Goal: Information Seeking & Learning: Compare options

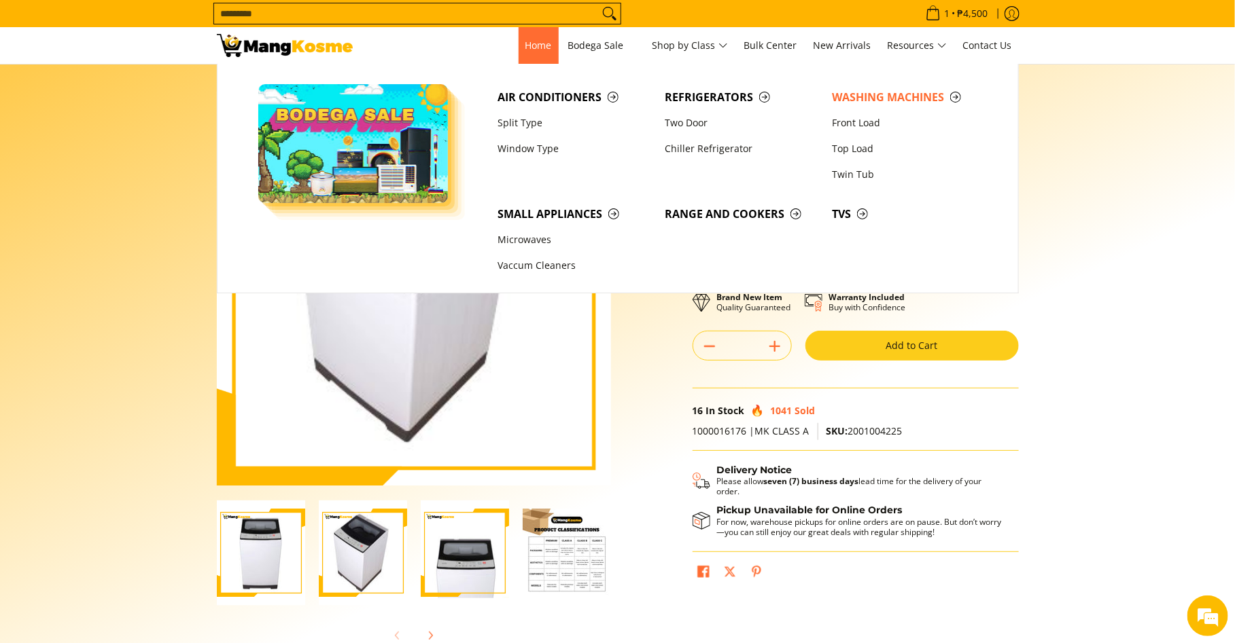
click at [525, 39] on span "Home" at bounding box center [538, 45] width 27 height 13
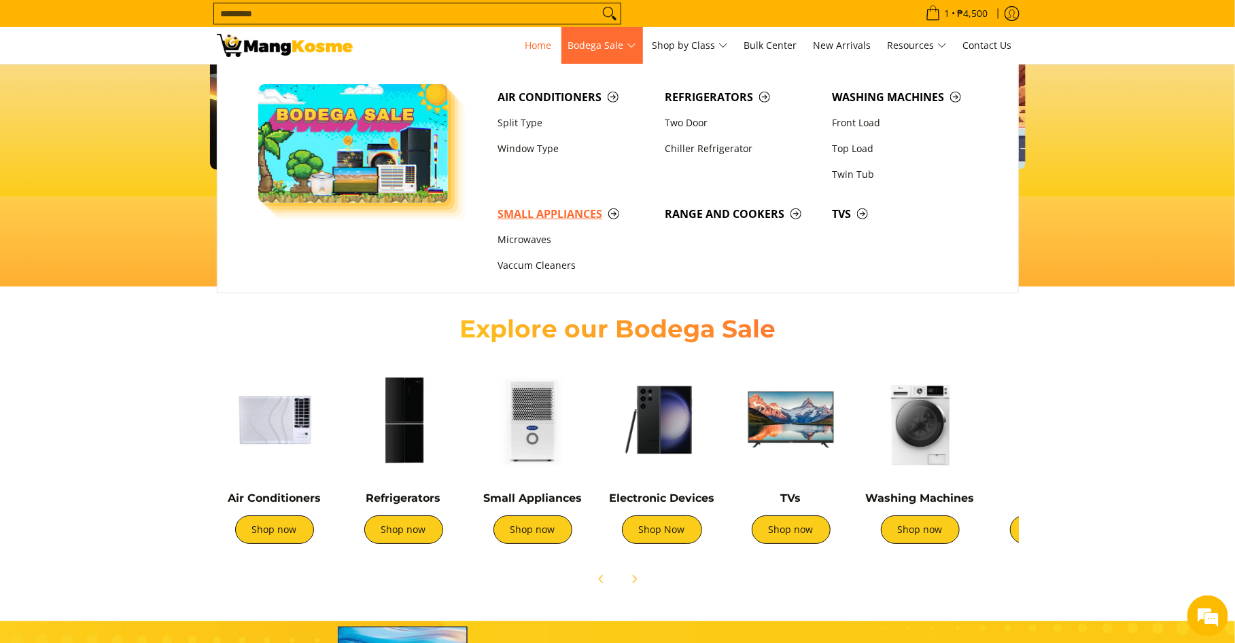
click at [566, 216] on span "Small Appliances" at bounding box center [574, 214] width 154 height 17
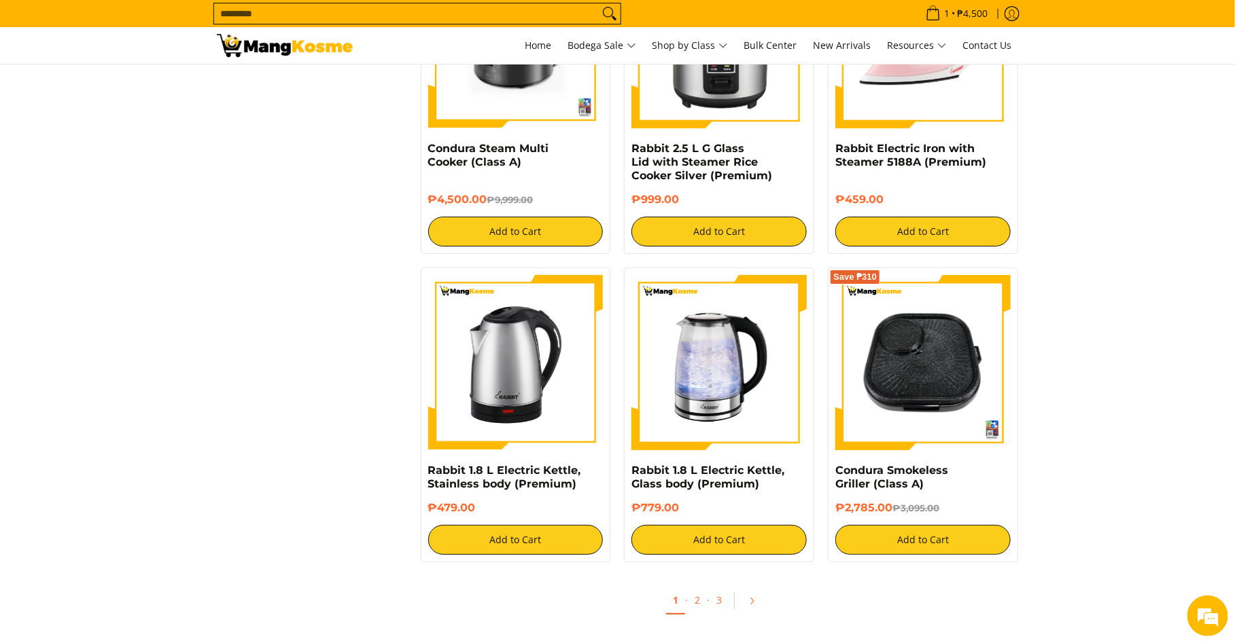
scroll to position [2254, 0]
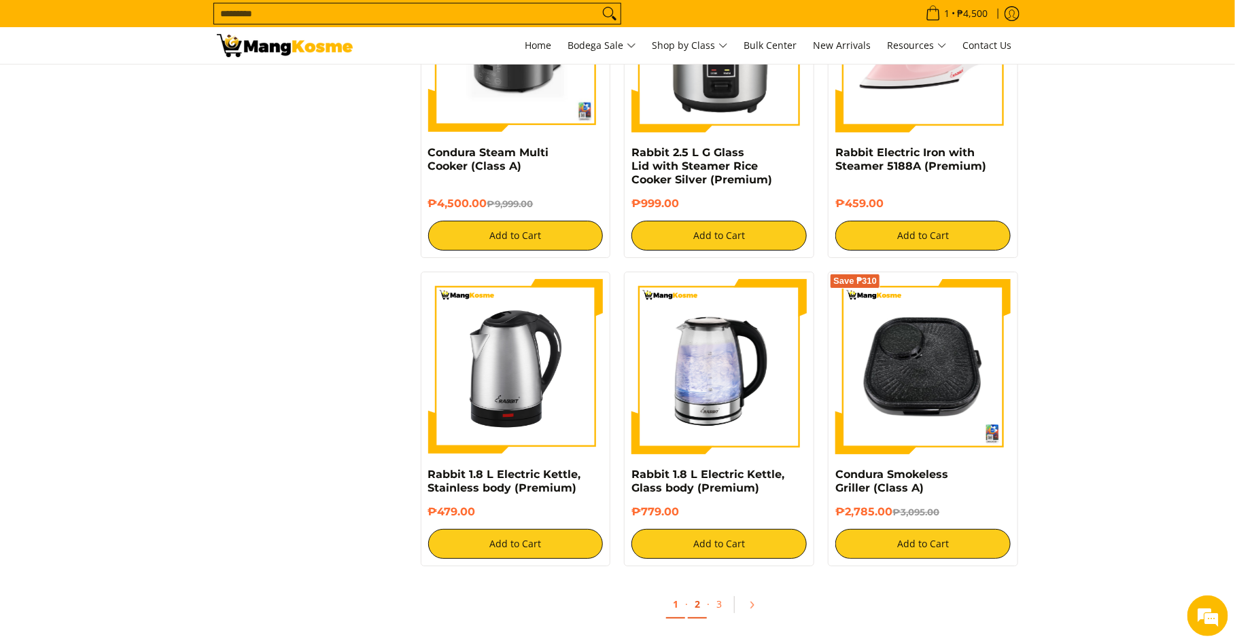
click at [701, 595] on link "2" at bounding box center [697, 605] width 19 height 28
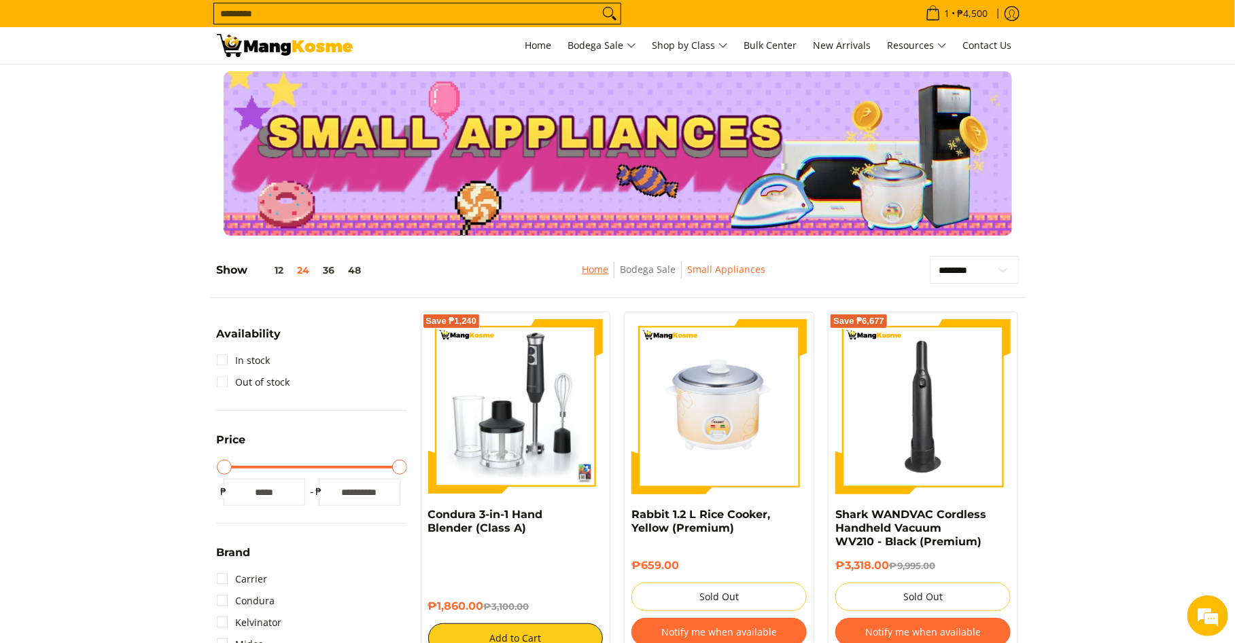
click at [603, 271] on link "Home" at bounding box center [595, 269] width 27 height 13
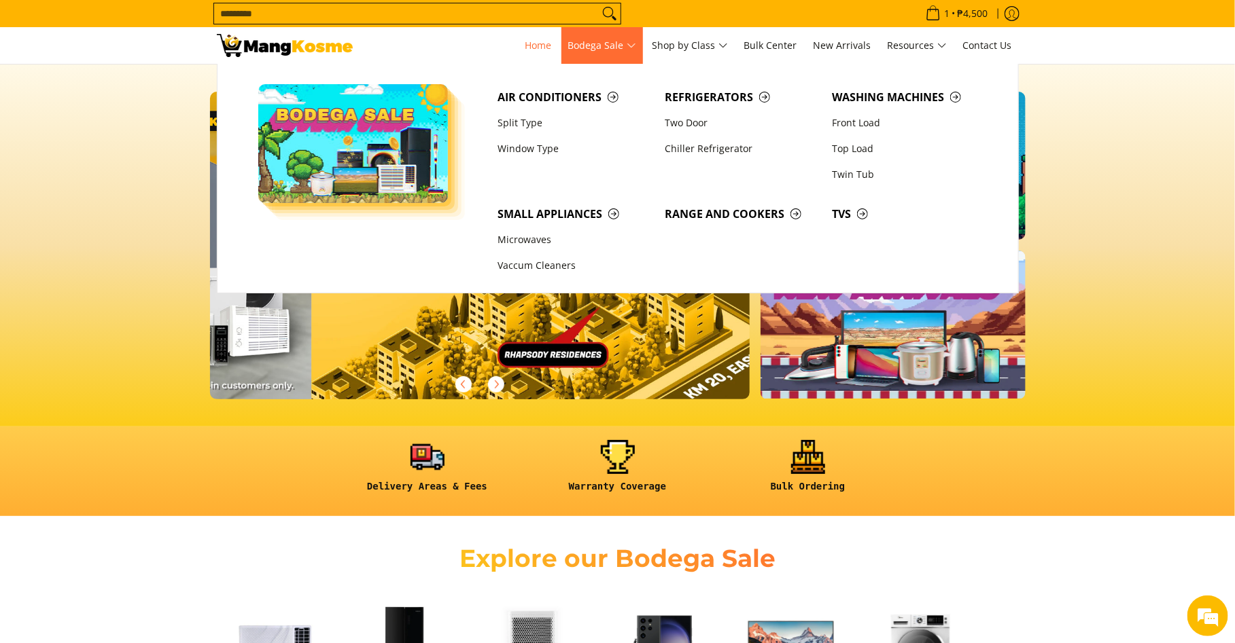
scroll to position [0, 1621]
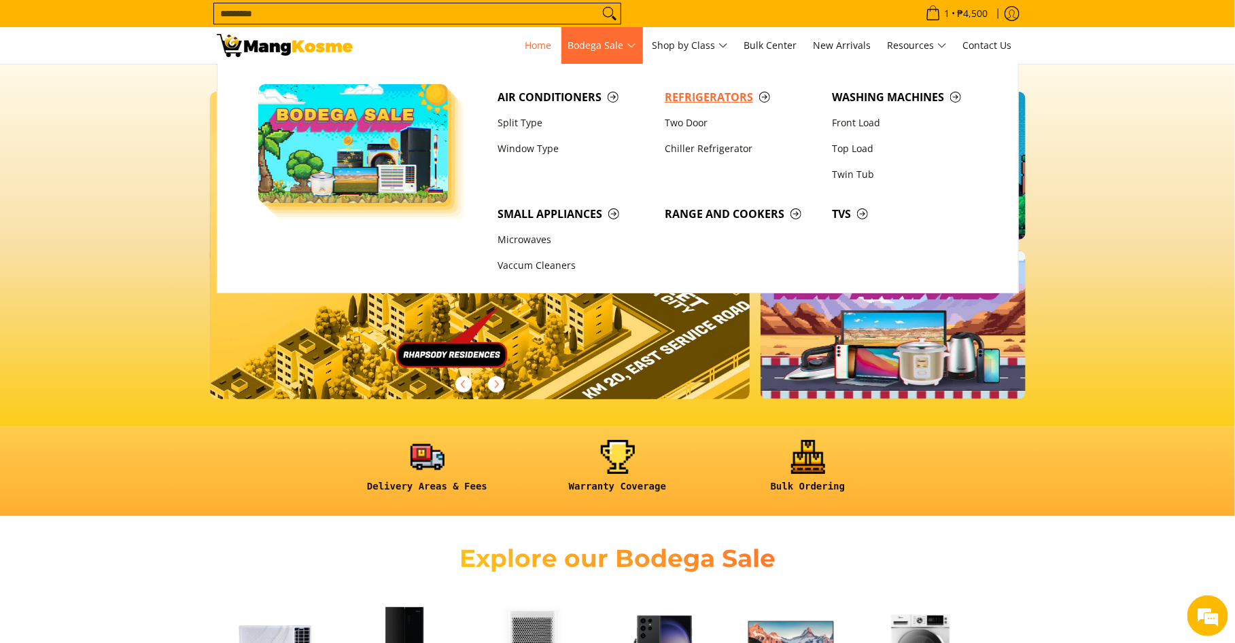
click at [693, 96] on span "Refrigerators" at bounding box center [742, 97] width 154 height 17
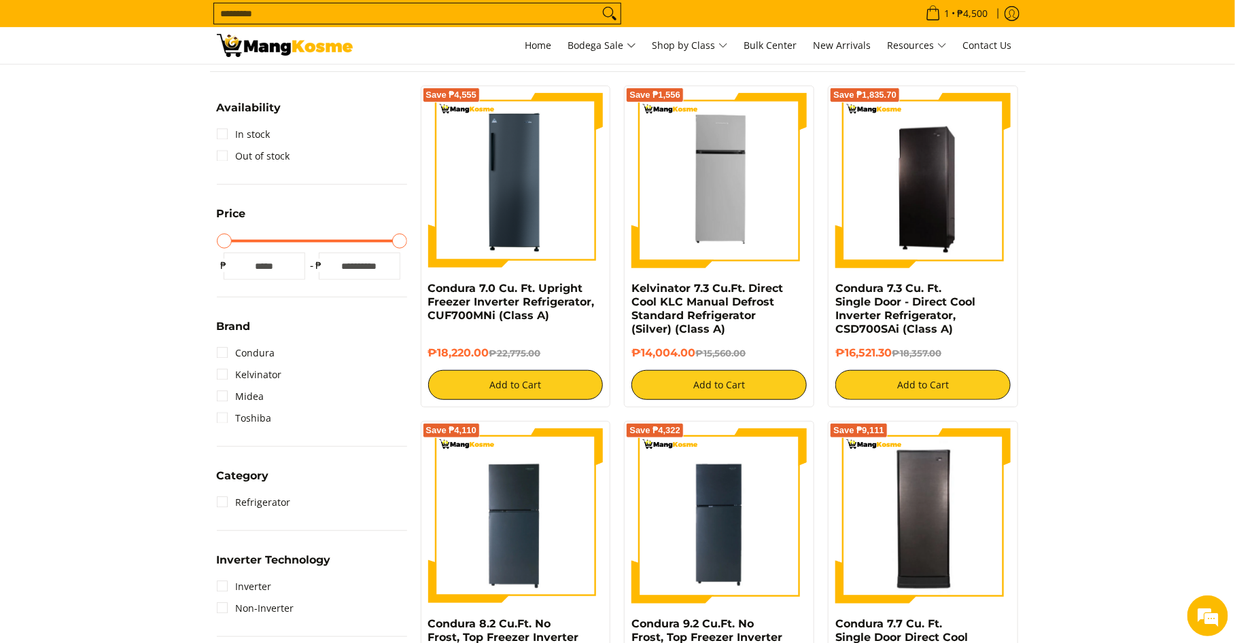
scroll to position [228, 0]
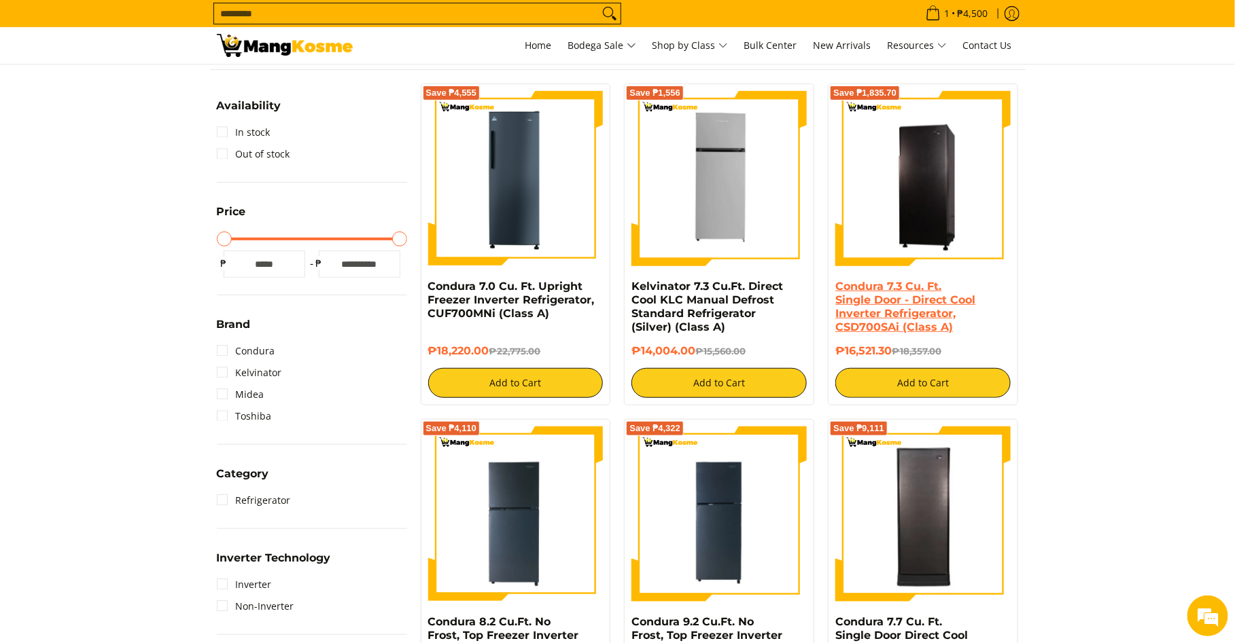
click at [881, 299] on link "Condura 7.3 Cu. Ft. Single Door - Direct Cool Inverter Refrigerator, CSD700SAi …" at bounding box center [905, 307] width 140 height 54
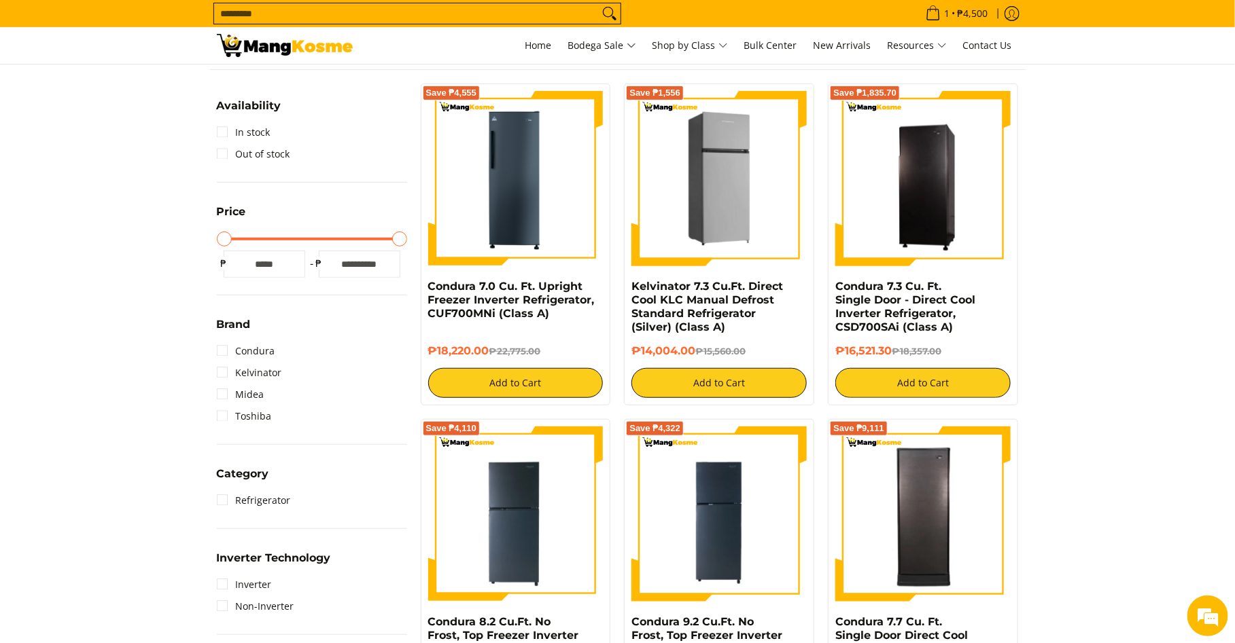
scroll to position [228, 0]
click at [678, 230] on img at bounding box center [718, 178] width 175 height 175
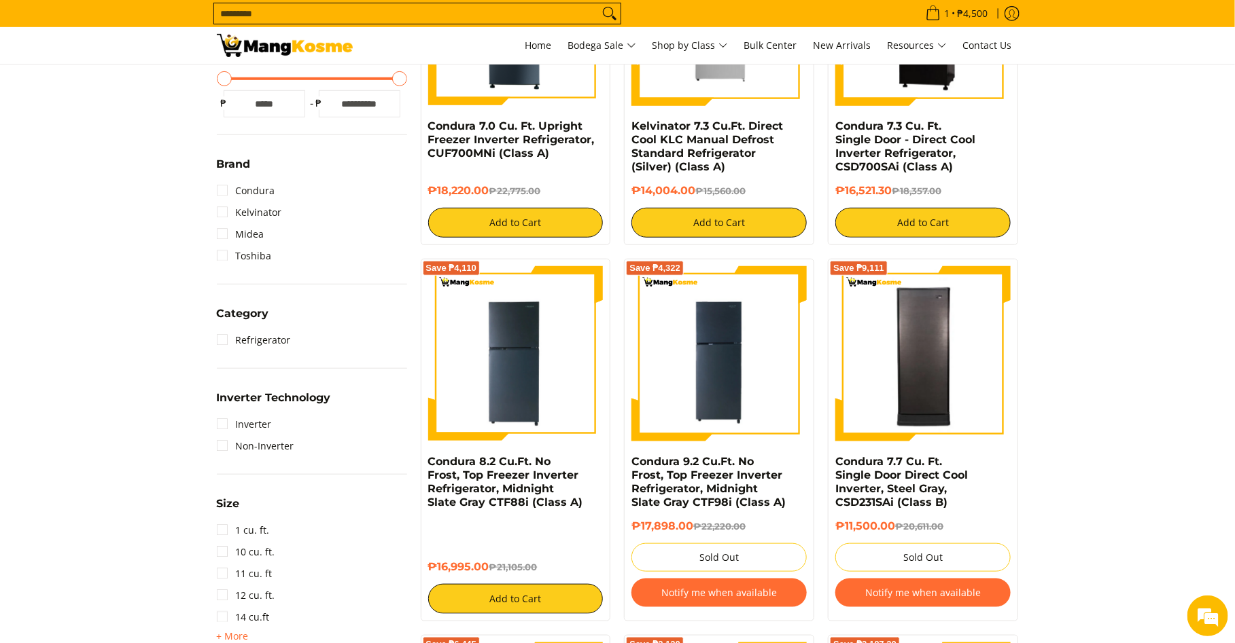
scroll to position [389, 0]
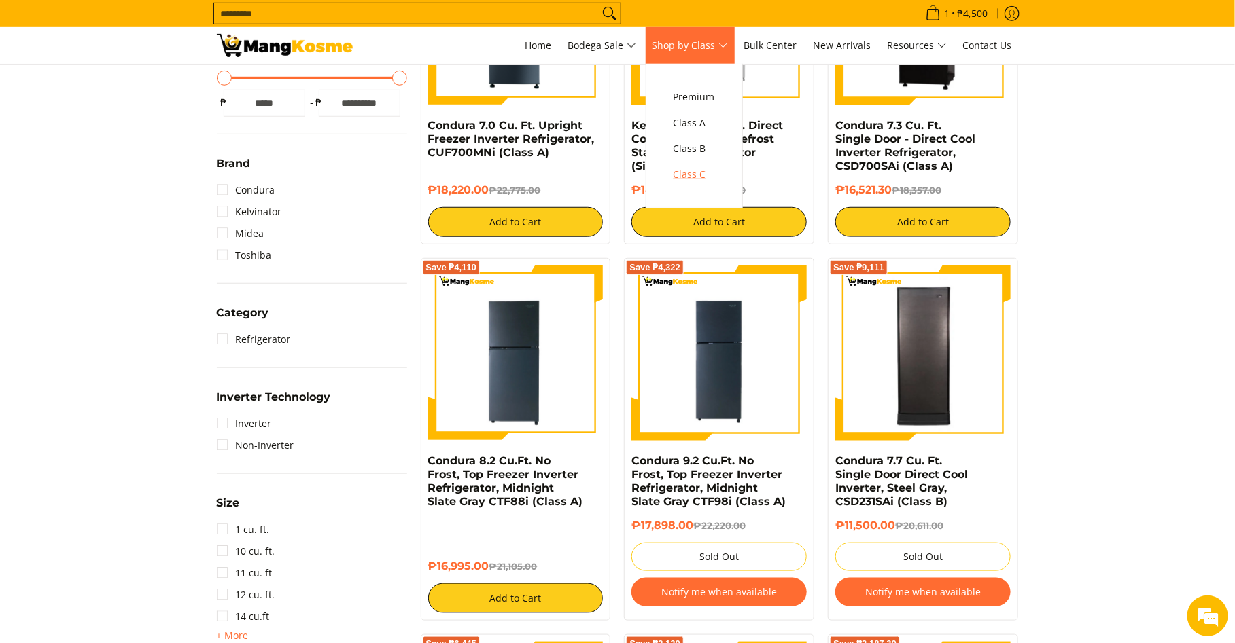
click at [707, 177] on span "Class C" at bounding box center [693, 174] width 41 height 17
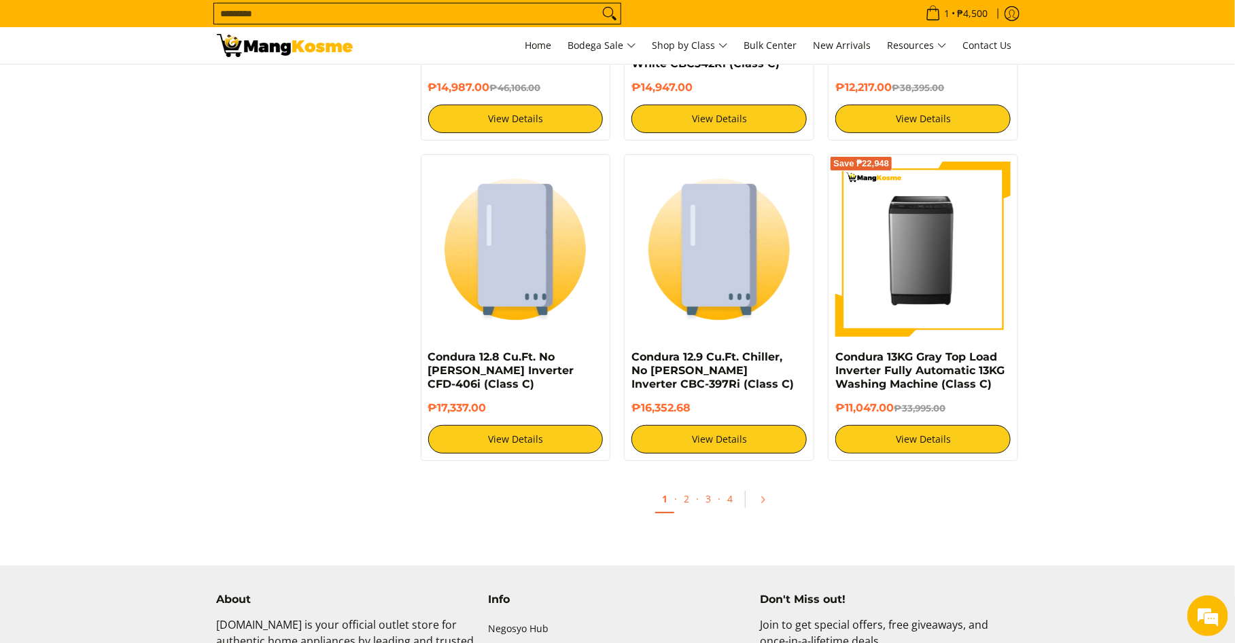
scroll to position [2513, 0]
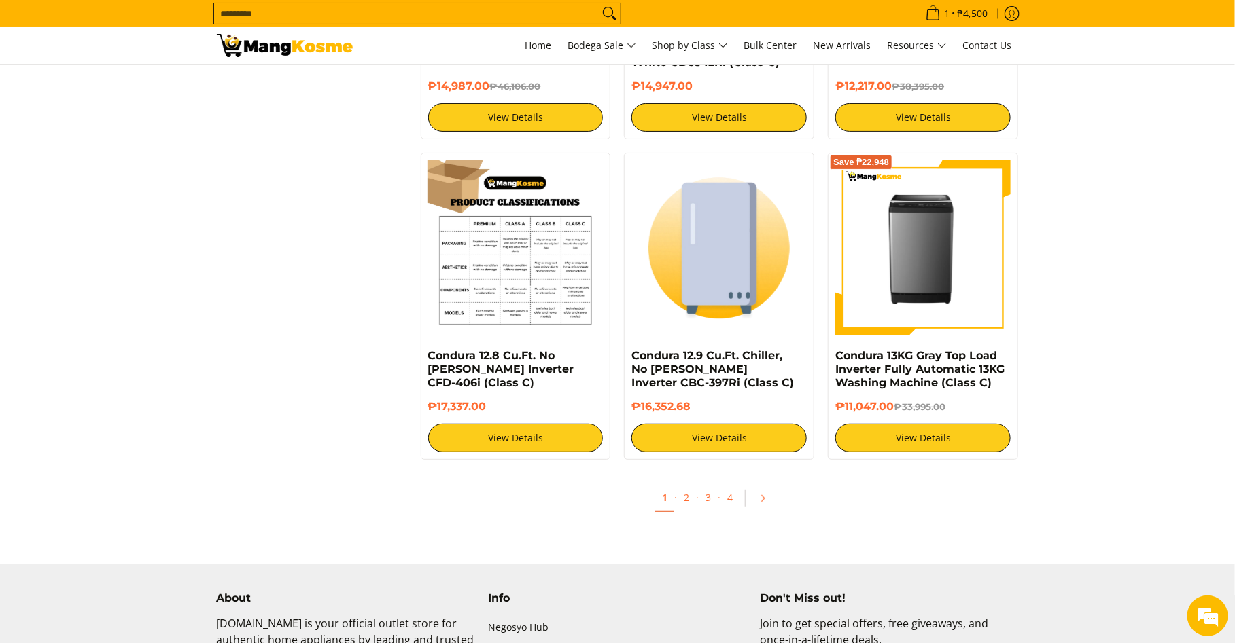
click at [502, 317] on img at bounding box center [515, 247] width 175 height 175
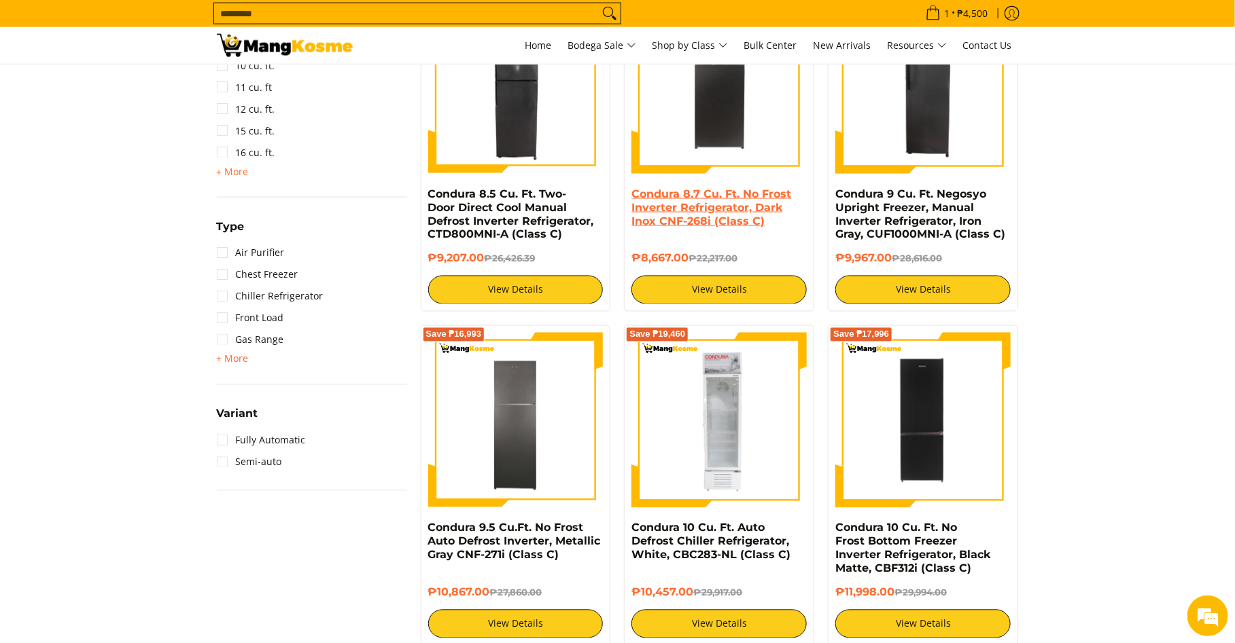
click at [690, 207] on link "Condura 8.7 Cu. Ft. No Frost Inverter Refrigerator, Dark Inox CNF-268i (Class C)" at bounding box center [711, 208] width 160 height 40
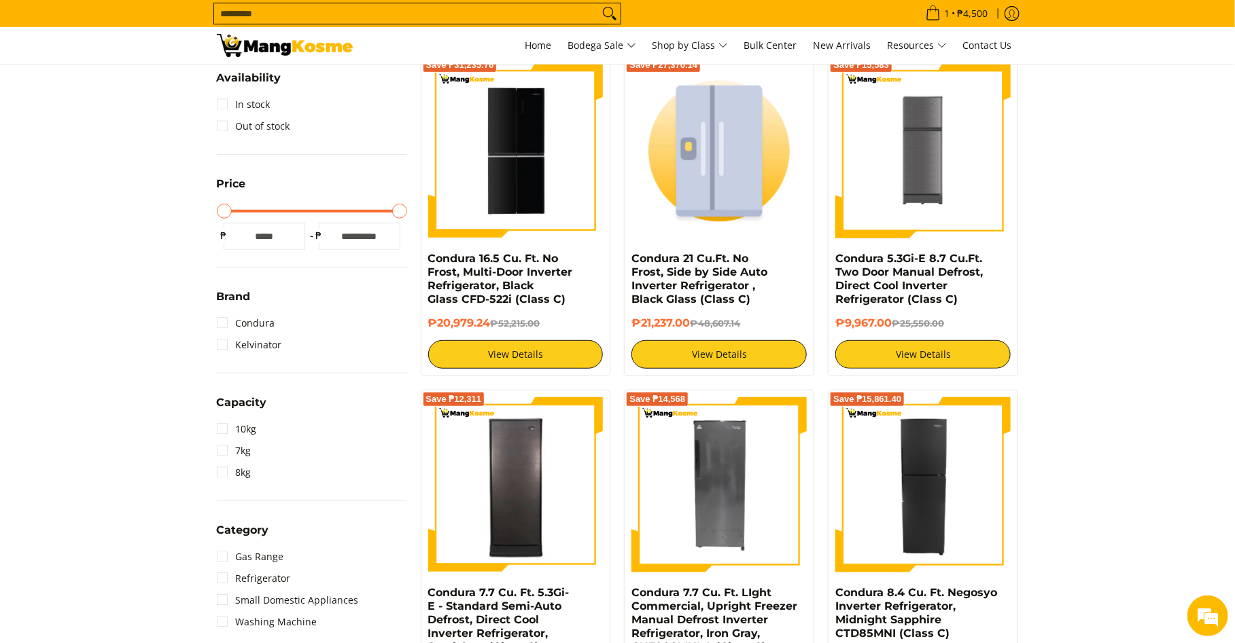
scroll to position [253, 0]
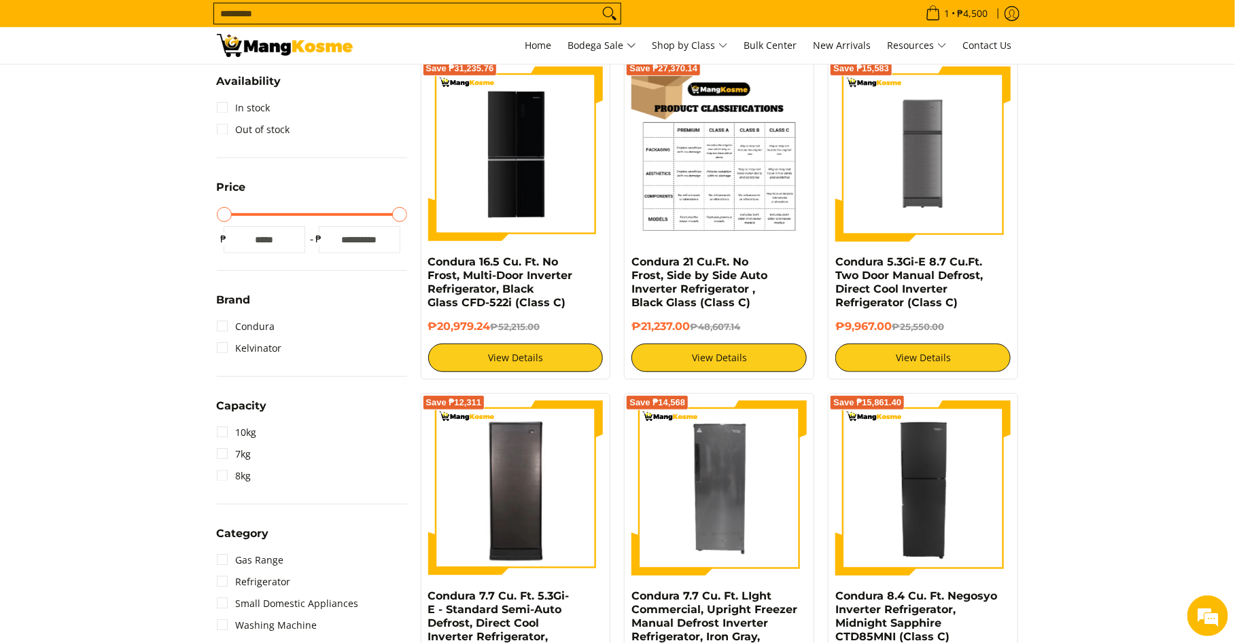
click at [691, 228] on img at bounding box center [718, 154] width 175 height 175
